Goal: Task Accomplishment & Management: Manage account settings

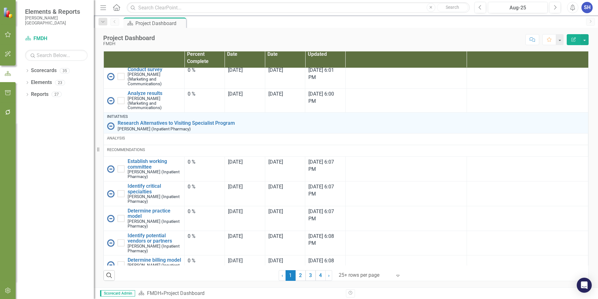
scroll to position [945, 0]
click at [316, 279] on link "4" at bounding box center [321, 275] width 10 height 11
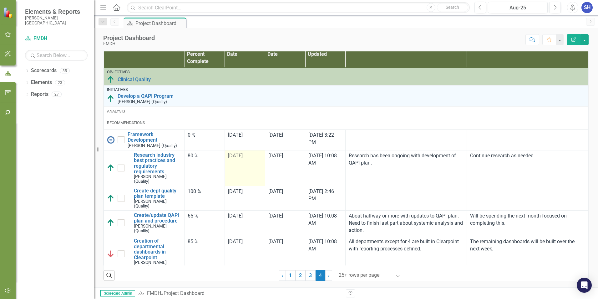
checkbox input "true"
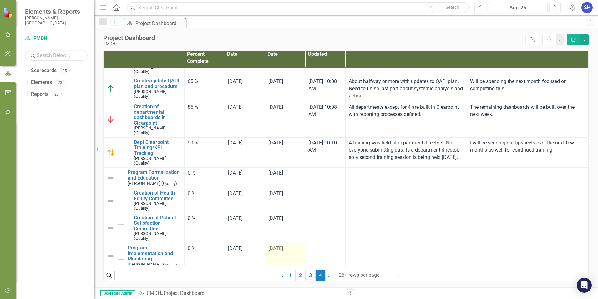
scroll to position [414, 0]
click at [309, 275] on link "3" at bounding box center [311, 275] width 10 height 11
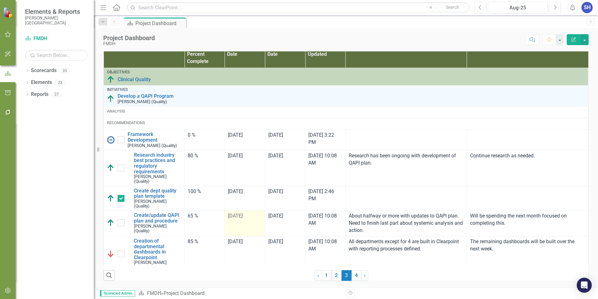
checkbox input "true"
checkbox input "false"
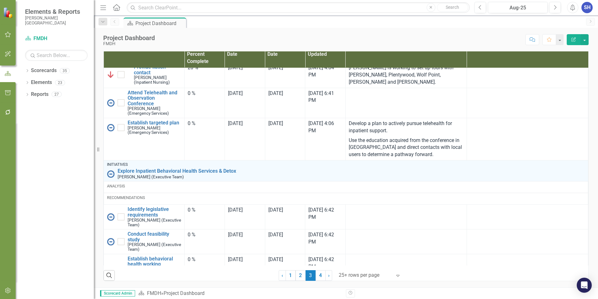
scroll to position [1197, 0]
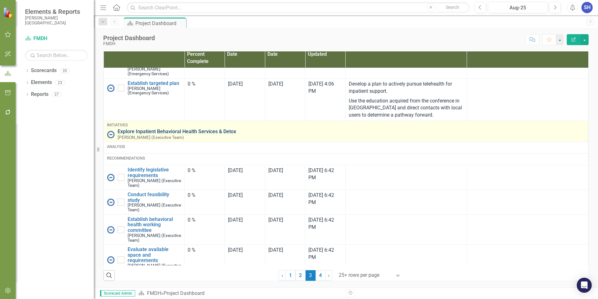
click at [146, 129] on link "Explore Inpatient Behavioral Health Services & Detox" at bounding box center [352, 132] width 468 height 6
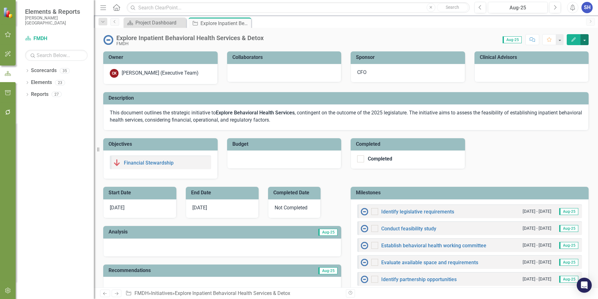
click at [586, 40] on button "button" at bounding box center [585, 39] width 8 height 11
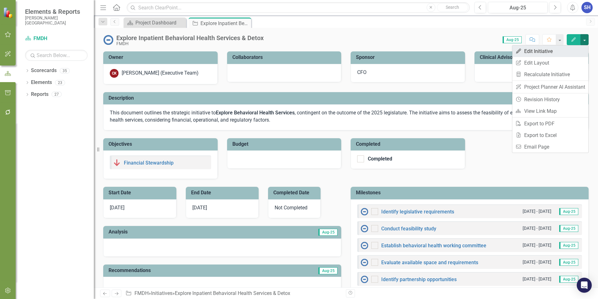
click at [533, 52] on link "Edit Edit Initiative" at bounding box center [551, 51] width 76 height 12
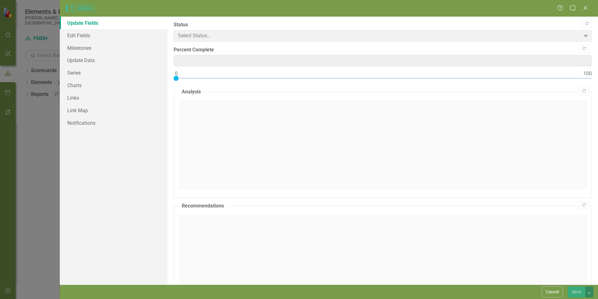
type input "0"
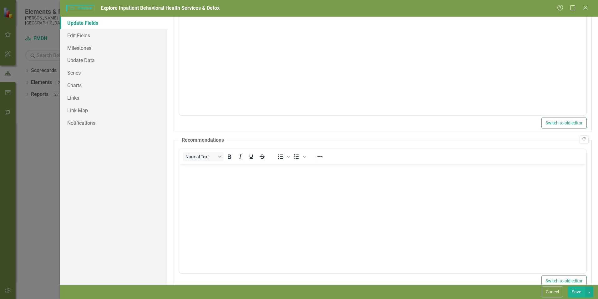
scroll to position [114, 0]
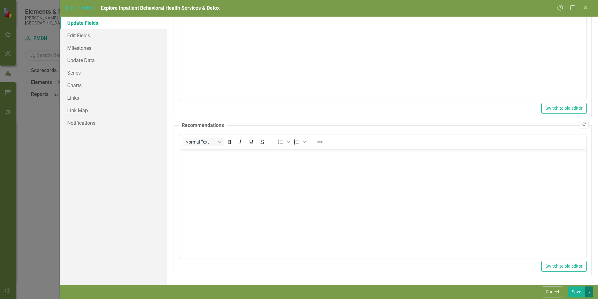
click at [590, 293] on button "button" at bounding box center [590, 291] width 8 height 11
click at [549, 290] on button "Cancel" at bounding box center [552, 291] width 21 height 11
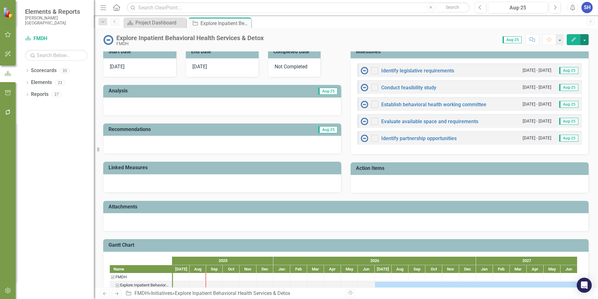
scroll to position [0, 0]
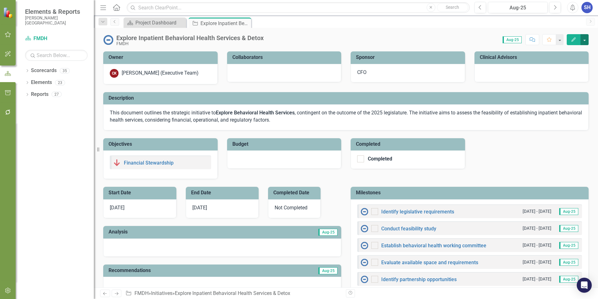
click at [586, 41] on button "button" at bounding box center [585, 39] width 8 height 11
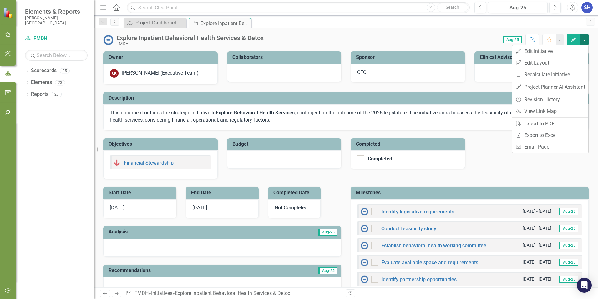
click at [586, 41] on button "button" at bounding box center [585, 39] width 8 height 11
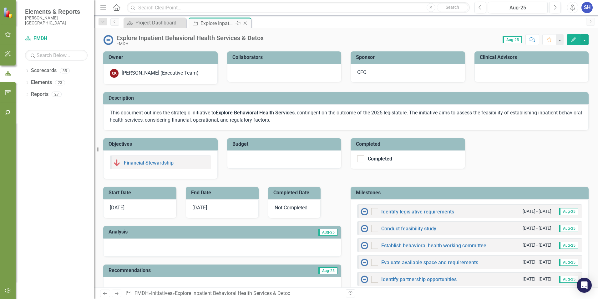
click at [245, 24] on icon "Close" at bounding box center [245, 23] width 6 height 5
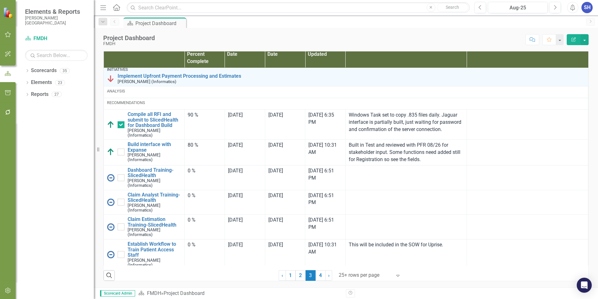
scroll to position [31, 0]
